Goal: Information Seeking & Learning: Learn about a topic

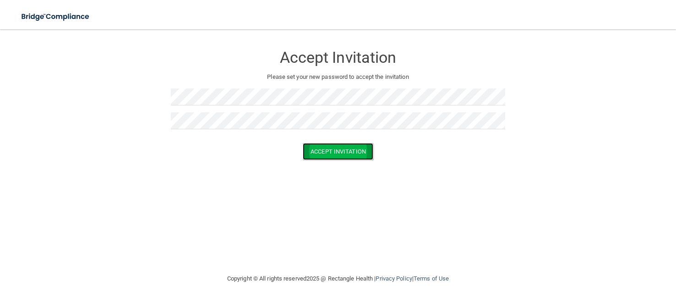
click at [323, 153] on button "Accept Invitation" at bounding box center [338, 151] width 71 height 17
click at [321, 168] on button "Accept Invitation" at bounding box center [338, 164] width 71 height 17
click at [360, 164] on button "Accept Invitation" at bounding box center [338, 164] width 71 height 17
click at [432, 204] on div "Accept Invitation Please set your new password to accept the invitation Token i…" at bounding box center [337, 150] width 639 height 225
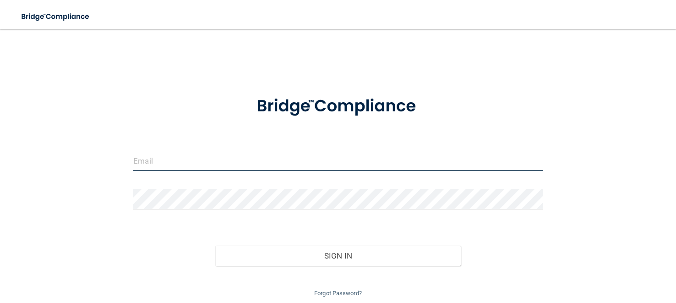
click at [239, 163] on input "email" at bounding box center [337, 160] width 409 height 21
type input "elisemleonard@yahoo.com"
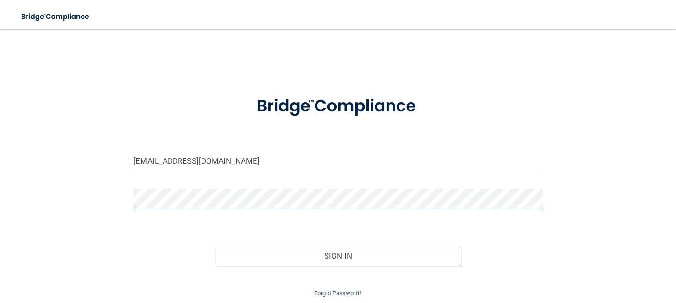
click at [215, 245] on button "Sign In" at bounding box center [337, 255] width 245 height 20
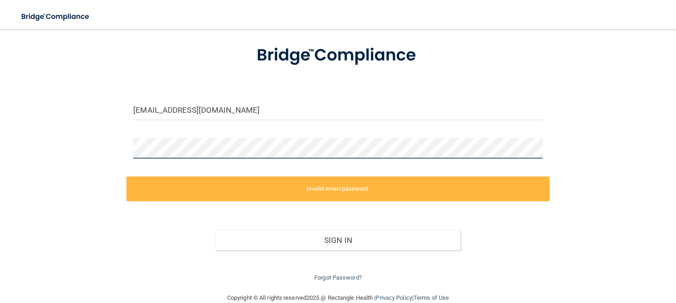
scroll to position [67, 0]
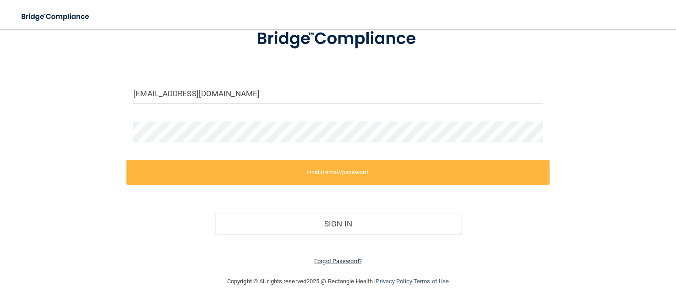
click at [347, 261] on link "Forgot Password?" at bounding box center [338, 260] width 48 height 7
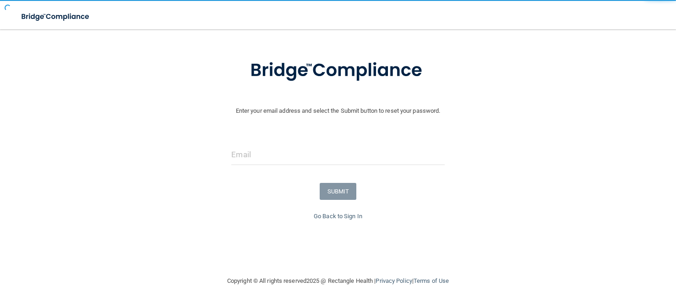
scroll to position [37, 0]
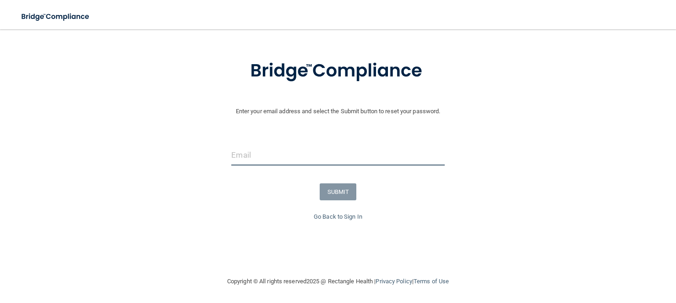
click at [246, 162] on input "email" at bounding box center [337, 155] width 213 height 21
type input "l"
type input "elisemleonard@yahoo.com"
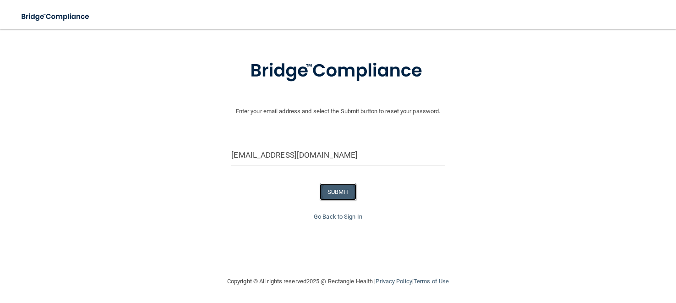
click at [332, 189] on button "SUBMIT" at bounding box center [338, 191] width 37 height 17
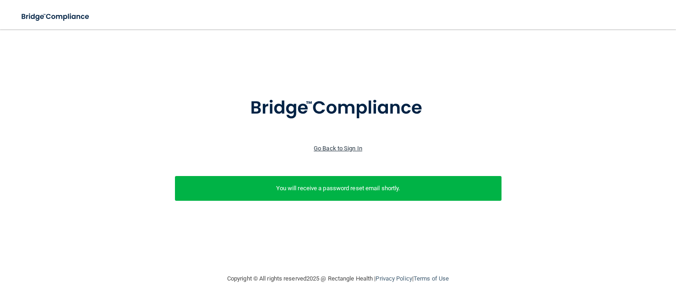
click at [340, 148] on link "Go Back to Sign In" at bounding box center [338, 148] width 49 height 7
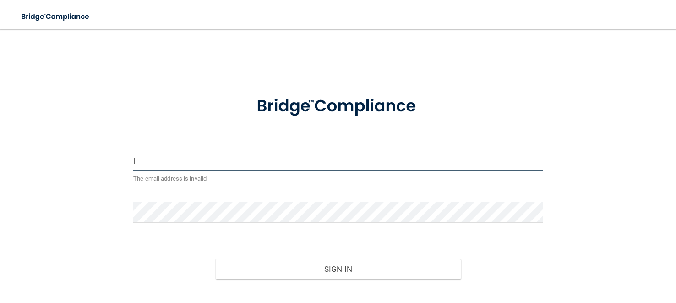
type input "l"
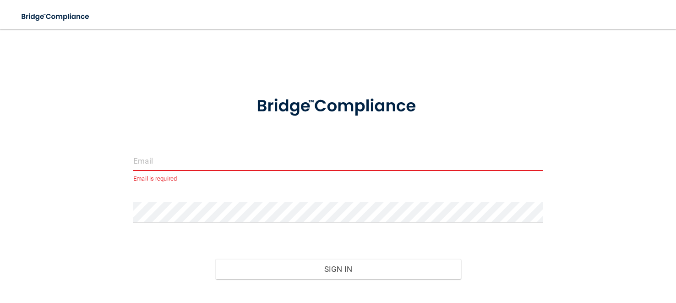
click at [572, 133] on div "Email is required Invalid email/password. You don't have permission to access t…" at bounding box center [337, 174] width 639 height 273
click at [223, 166] on input "email" at bounding box center [337, 160] width 409 height 21
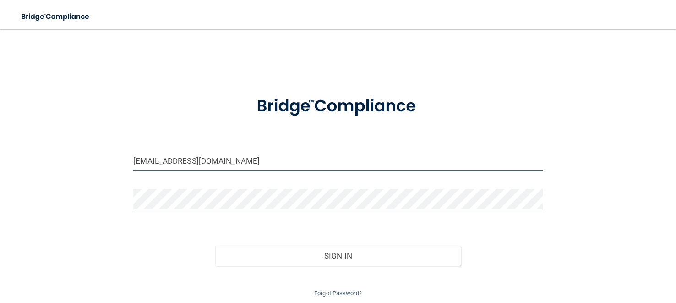
type input "[EMAIL_ADDRESS][DOMAIN_NAME]"
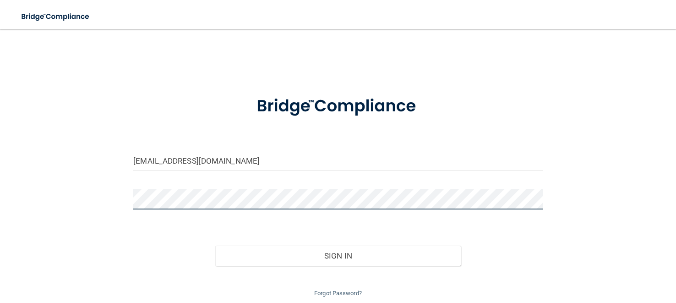
click at [215, 245] on button "Sign In" at bounding box center [337, 255] width 245 height 20
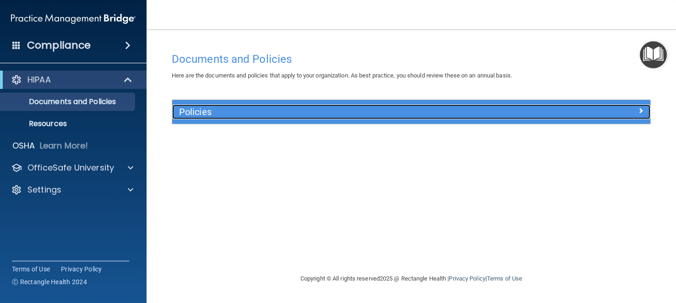
click at [346, 118] on div "Policies" at bounding box center [351, 111] width 359 height 15
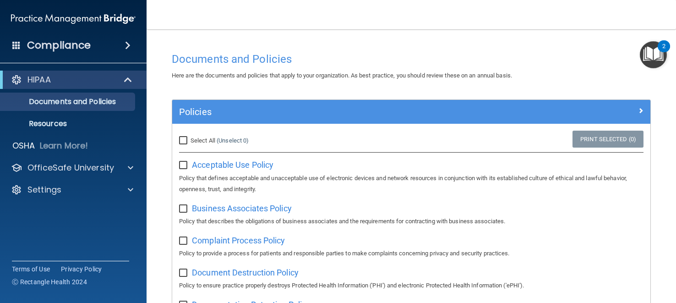
click at [184, 138] on input "Select All (Unselect 0) Unselect All" at bounding box center [184, 140] width 11 height 7
checkbox input "true"
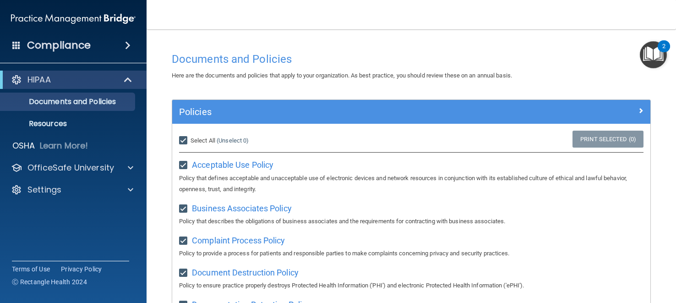
checkbox input "true"
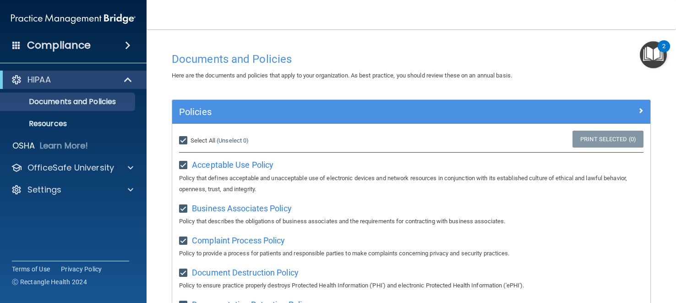
checkbox input "true"
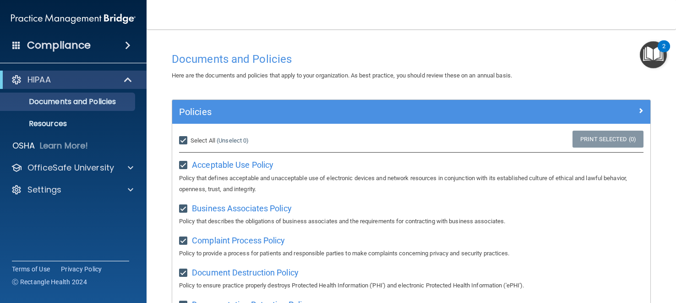
checkbox input "true"
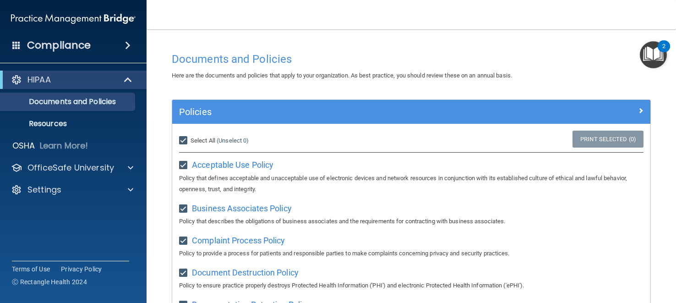
checkbox input "true"
click at [602, 131] on link "Print Selected (21)" at bounding box center [606, 139] width 74 height 17
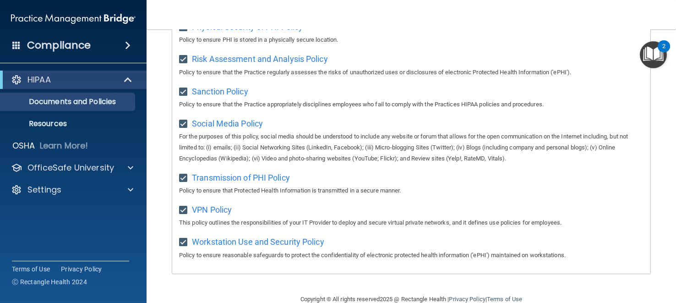
scroll to position [634, 0]
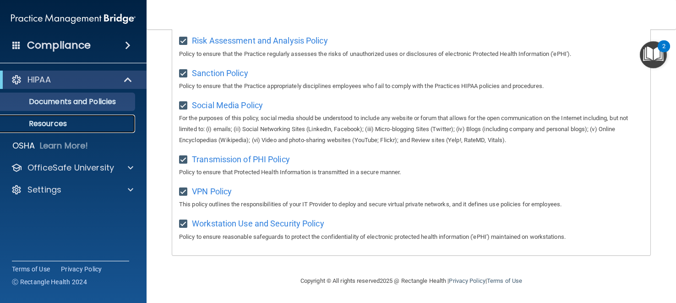
click at [68, 118] on link "Resources" at bounding box center [63, 123] width 144 height 18
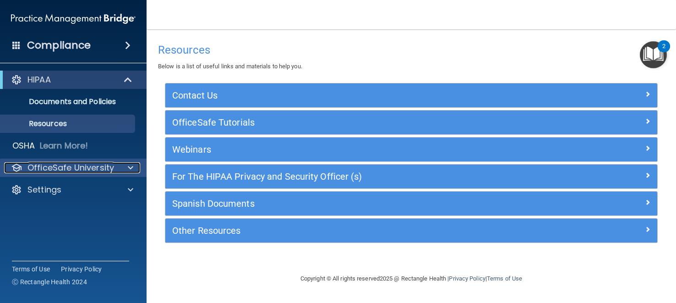
click at [93, 164] on p "OfficeSafe University" at bounding box center [70, 167] width 87 height 11
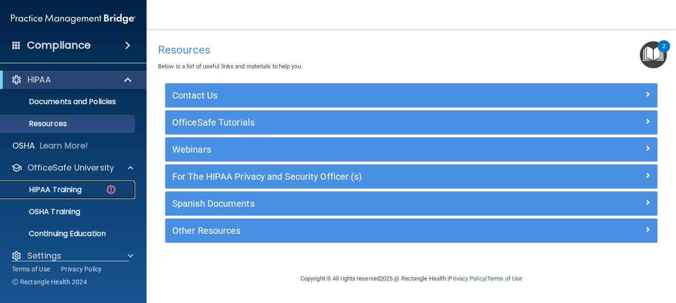
click at [86, 185] on div "HIPAA Training" at bounding box center [68, 189] width 125 height 9
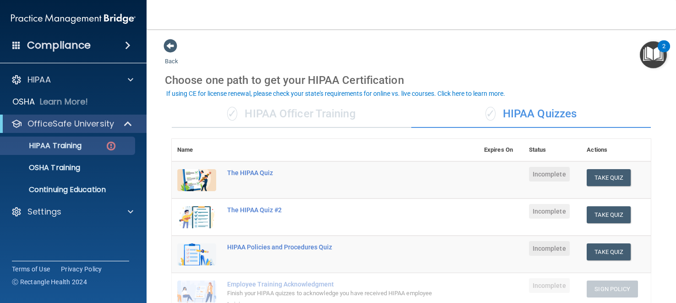
click at [416, 113] on div "✓ HIPAA Quizzes" at bounding box center [531, 113] width 240 height 27
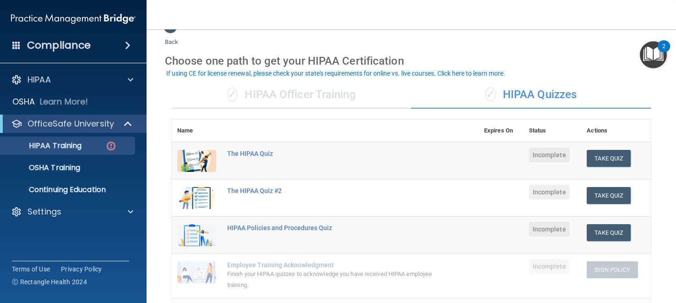
scroll to position [20, 0]
click at [282, 98] on div "✓ HIPAA Officer Training" at bounding box center [292, 94] width 240 height 27
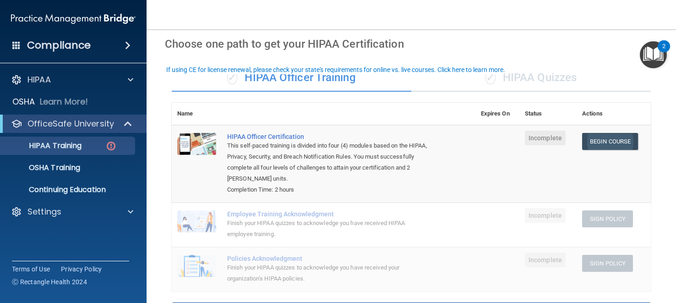
scroll to position [0, 0]
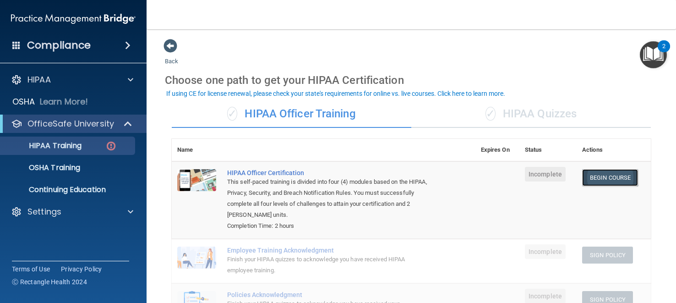
click at [627, 171] on link "Begin Course" at bounding box center [610, 177] width 56 height 17
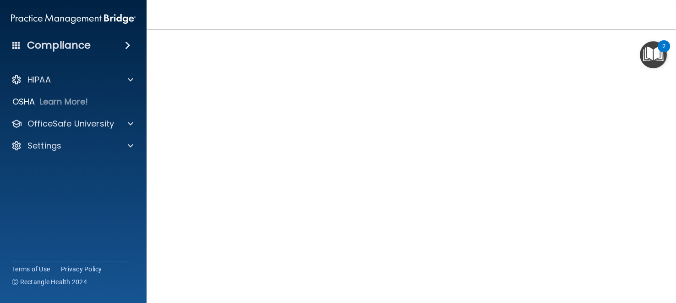
scroll to position [57, 0]
click at [654, 54] on img "Open Resource Center, 2 new notifications" at bounding box center [653, 54] width 27 height 27
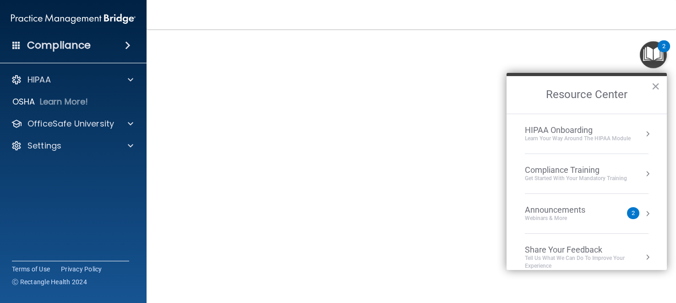
scroll to position [11, 0]
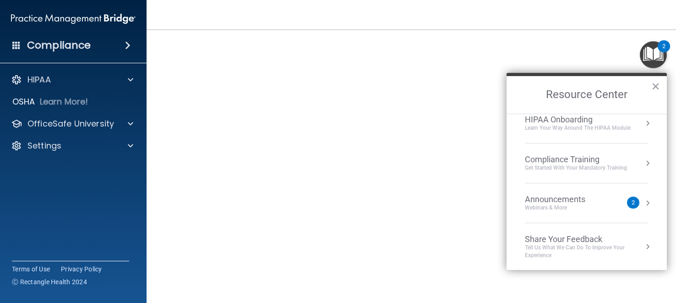
click at [584, 196] on div "Announcements" at bounding box center [564, 199] width 79 height 10
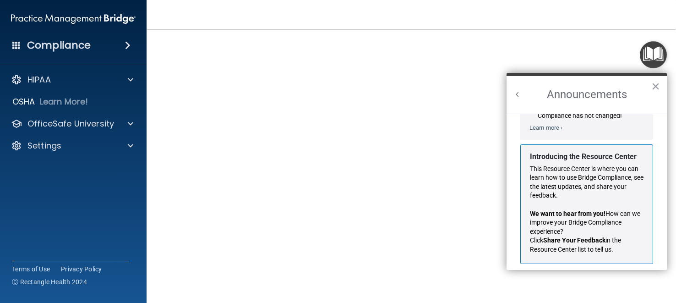
scroll to position [141, 0]
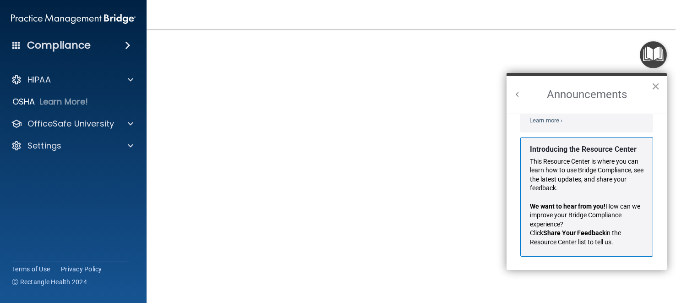
click at [654, 81] on button "×" at bounding box center [655, 86] width 9 height 15
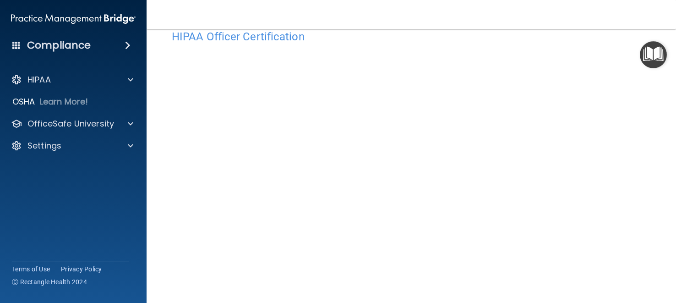
scroll to position [23, 0]
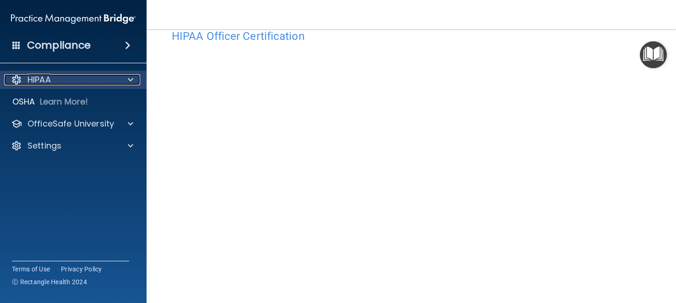
click at [130, 76] on span at bounding box center [130, 79] width 5 height 11
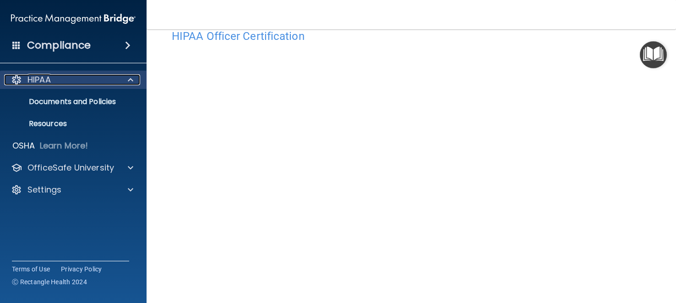
click at [45, 81] on p "HIPAA" at bounding box center [38, 79] width 23 height 11
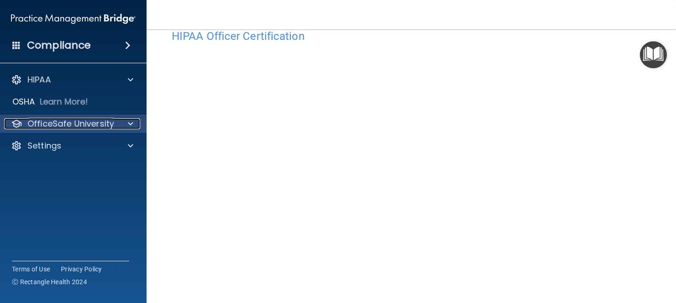
click at [89, 121] on p "OfficeSafe University" at bounding box center [70, 123] width 87 height 11
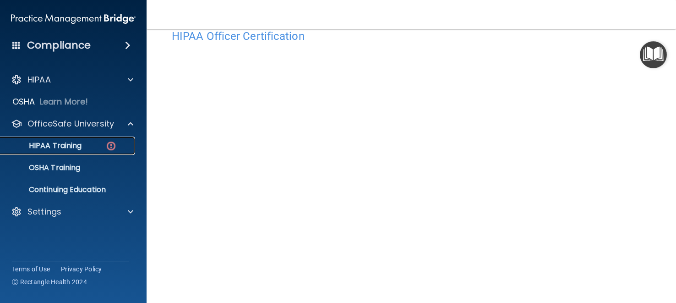
click at [85, 141] on div "HIPAA Training" at bounding box center [68, 145] width 125 height 9
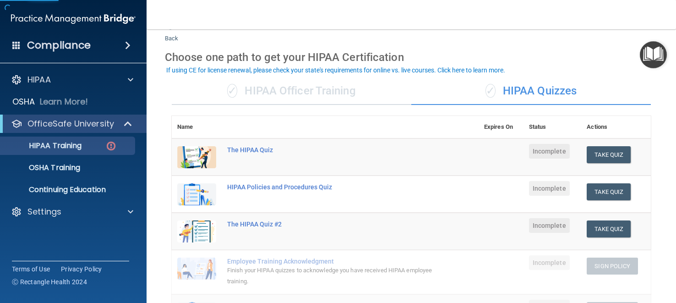
click at [318, 203] on td "HIPAA Policies and Procedures Quiz" at bounding box center [350, 193] width 257 height 37
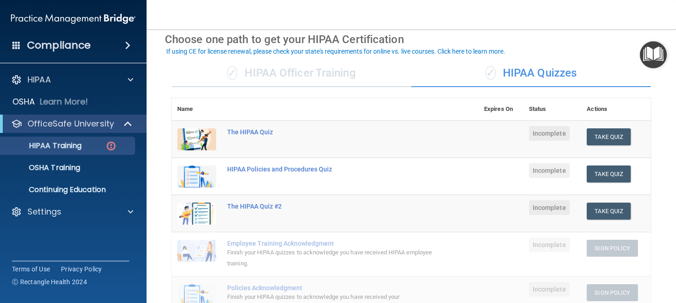
scroll to position [42, 0]
click at [290, 65] on div "✓ HIPAA Officer Training" at bounding box center [292, 72] width 240 height 27
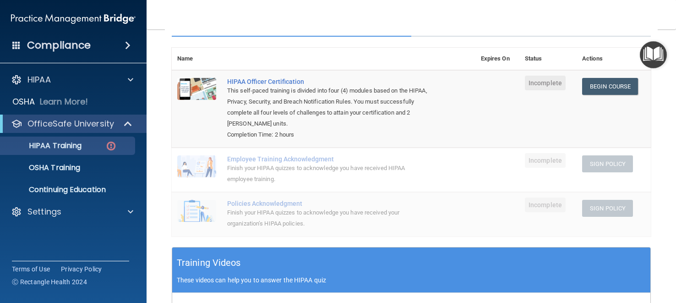
scroll to position [0, 0]
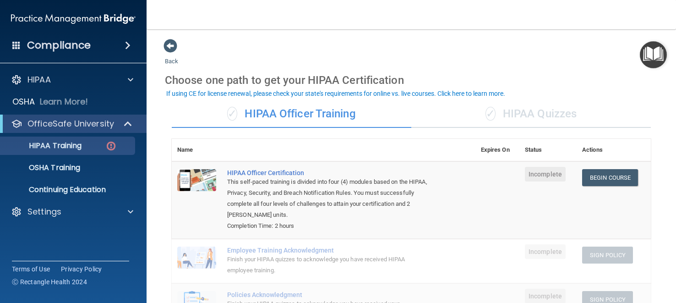
click at [517, 110] on div "✓ HIPAA Quizzes" at bounding box center [531, 113] width 240 height 27
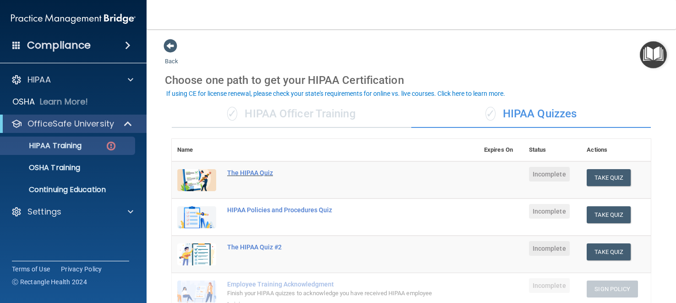
click at [262, 171] on div "The HIPAA Quiz" at bounding box center [330, 172] width 206 height 7
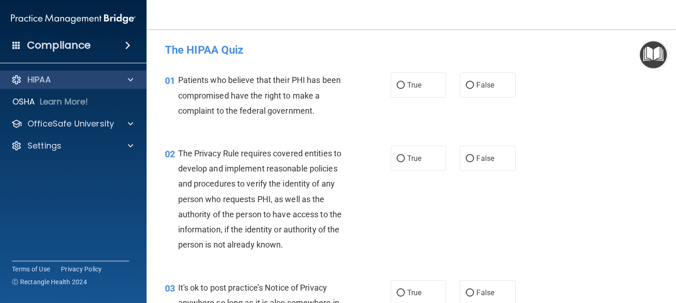
click at [62, 71] on div "HIPAA" at bounding box center [73, 80] width 147 height 18
click at [68, 78] on div "HIPAA" at bounding box center [61, 79] width 114 height 11
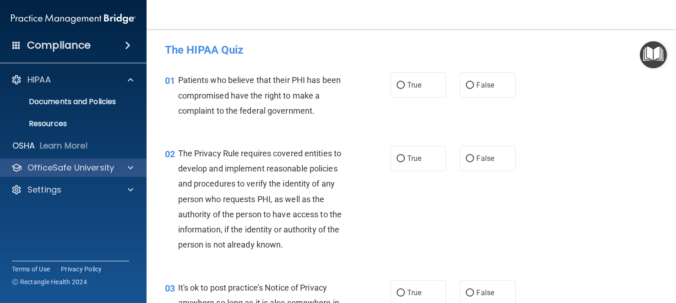
click at [75, 161] on div "OfficeSafe University" at bounding box center [73, 167] width 147 height 18
click at [74, 170] on p "OfficeSafe University" at bounding box center [70, 167] width 87 height 11
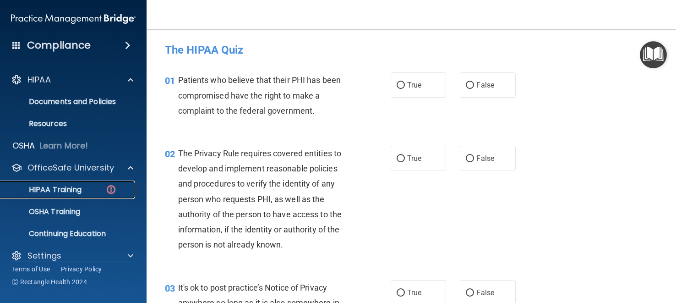
click at [82, 187] on div "HIPAA Training" at bounding box center [68, 189] width 125 height 9
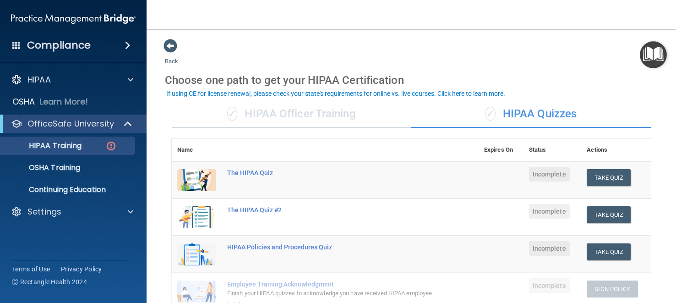
click at [331, 116] on div "✓ HIPAA Officer Training" at bounding box center [292, 113] width 240 height 27
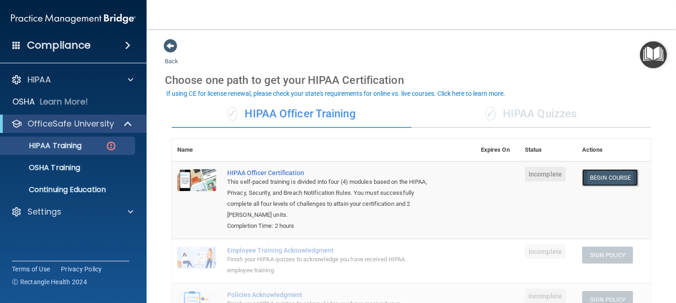
click at [631, 178] on link "Begin Course" at bounding box center [610, 177] width 56 height 17
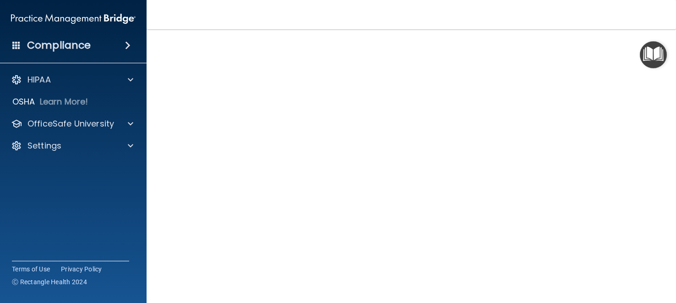
scroll to position [77, 0]
click at [53, 49] on h4 "Compliance" at bounding box center [59, 45] width 64 height 13
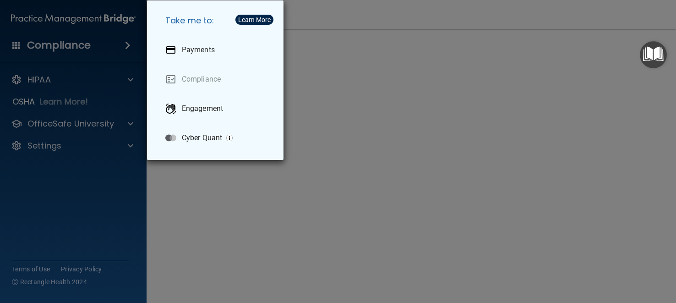
click at [211, 189] on div "Take me to: Payments Compliance Engagement Cyber Quant" at bounding box center [338, 151] width 676 height 303
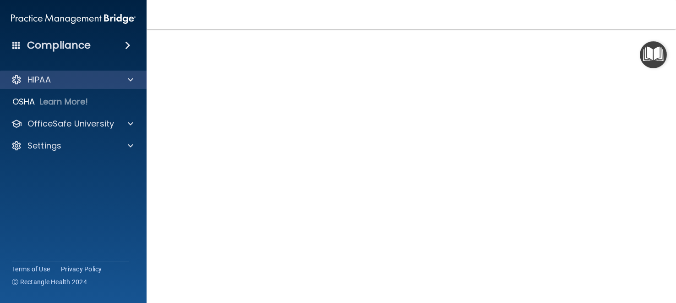
click at [98, 86] on div "HIPAA" at bounding box center [73, 80] width 147 height 18
click at [120, 83] on div at bounding box center [129, 79] width 23 height 11
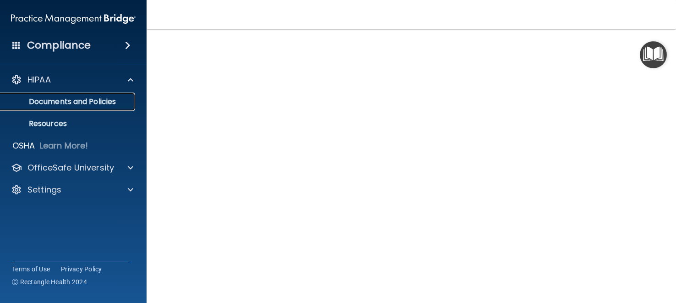
click at [119, 104] on p "Documents and Policies" at bounding box center [68, 101] width 125 height 9
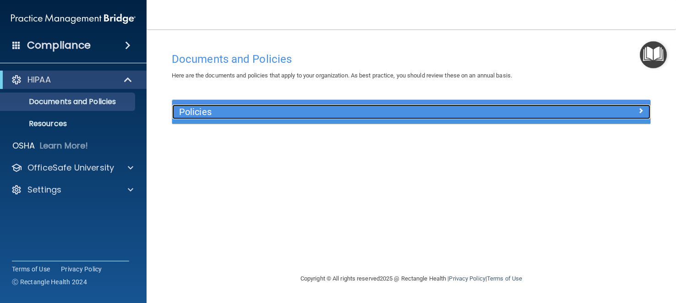
click at [313, 115] on h5 "Policies" at bounding box center [351, 112] width 345 height 10
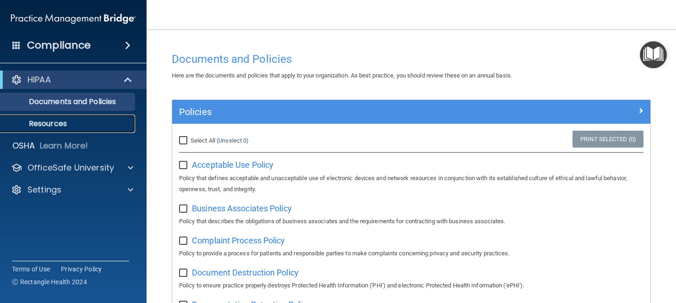
click at [97, 114] on link "Resources" at bounding box center [63, 123] width 144 height 18
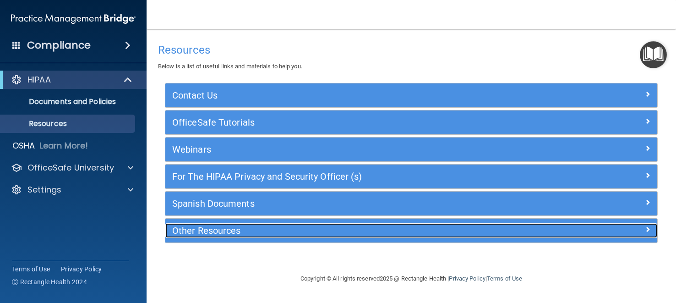
click at [207, 225] on h5 "Other Resources" at bounding box center [349, 230] width 355 height 10
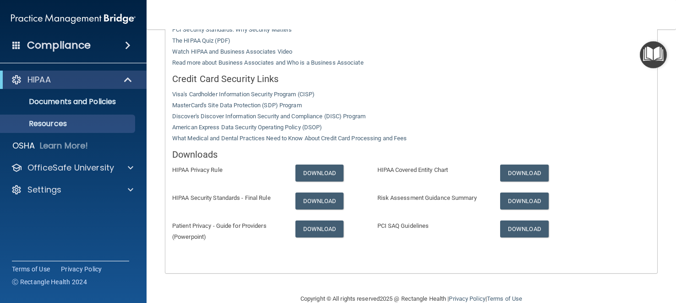
scroll to position [263, 0]
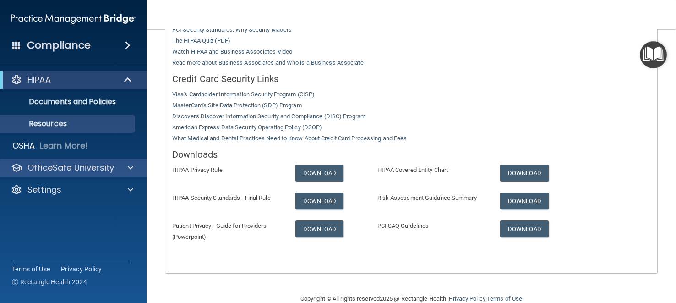
click at [68, 160] on div "OfficeSafe University" at bounding box center [73, 167] width 147 height 18
click at [130, 166] on span at bounding box center [130, 167] width 5 height 11
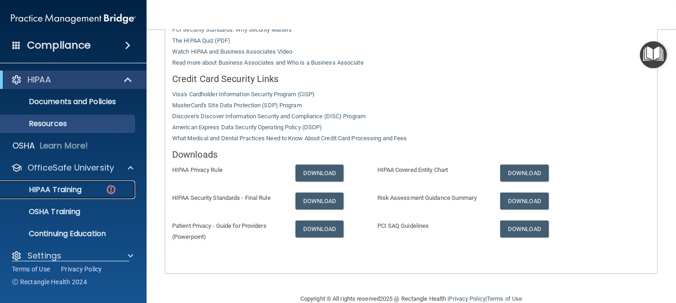
click at [115, 186] on img at bounding box center [110, 189] width 11 height 11
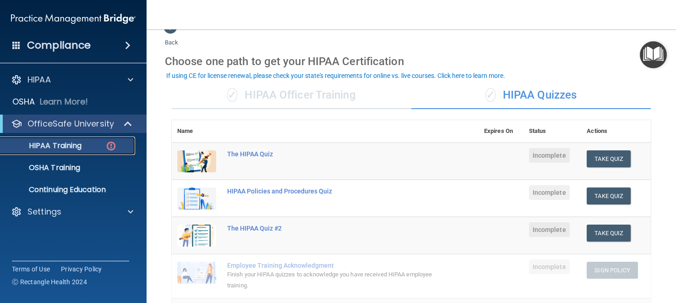
scroll to position [17, 0]
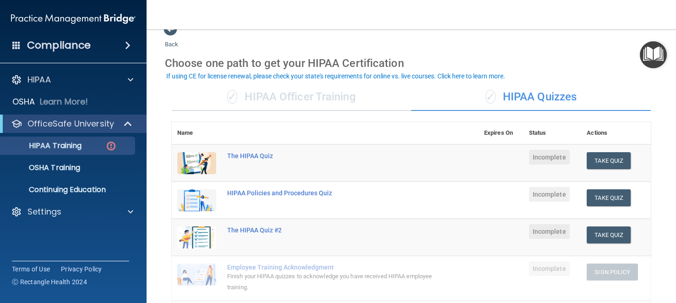
click at [307, 92] on div "✓ HIPAA Officer Training" at bounding box center [292, 96] width 240 height 27
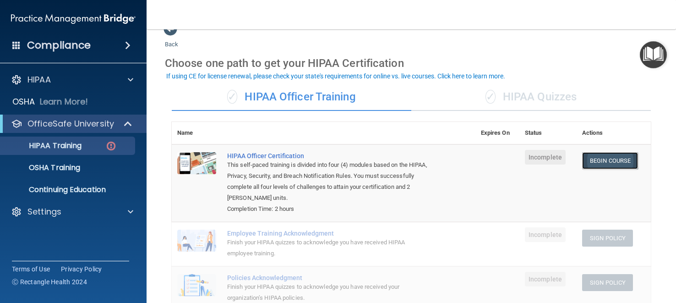
click at [597, 158] on link "Begin Course" at bounding box center [610, 160] width 56 height 17
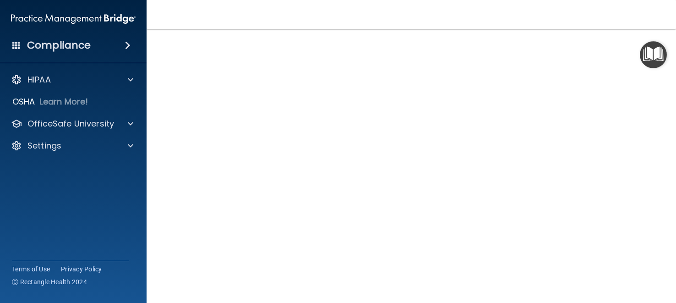
scroll to position [73, 0]
